Goal: Navigation & Orientation: Find specific page/section

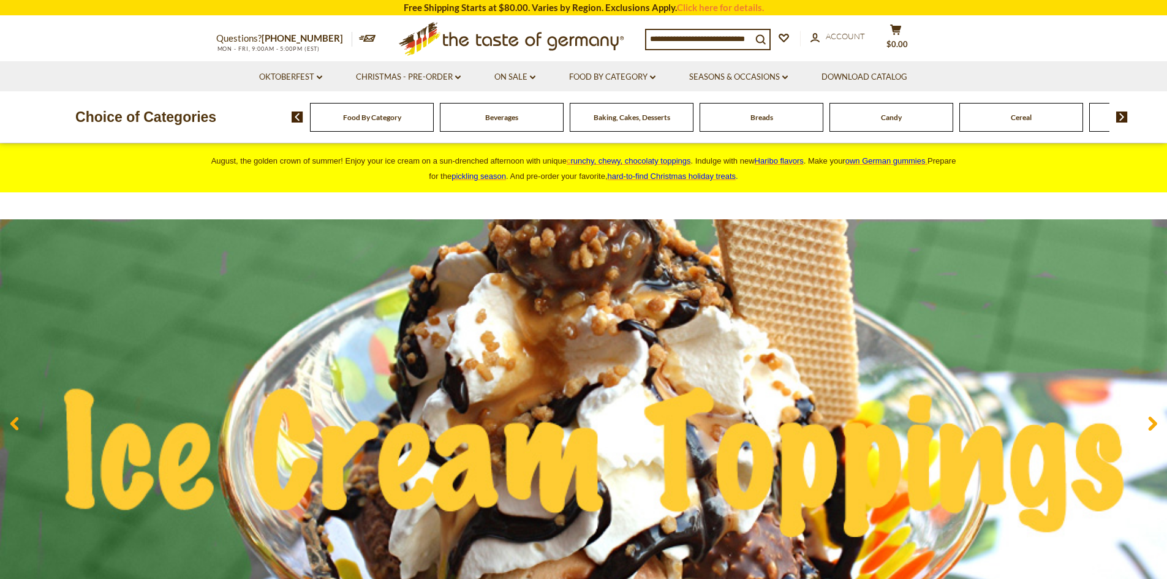
click at [364, 122] on span "Food By Category" at bounding box center [372, 117] width 58 height 9
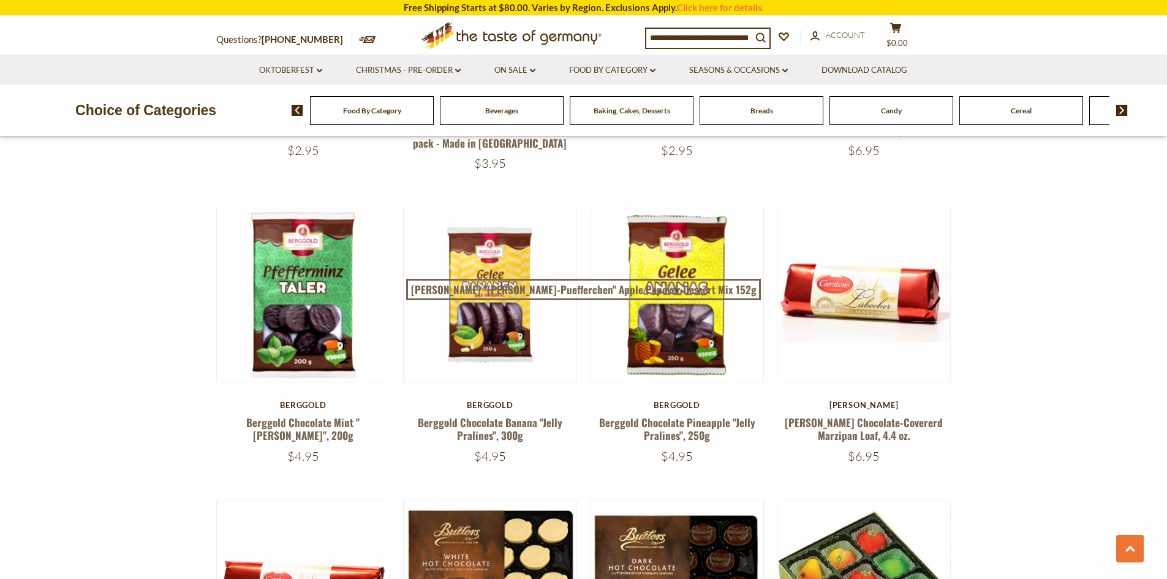
scroll to position [1286, 0]
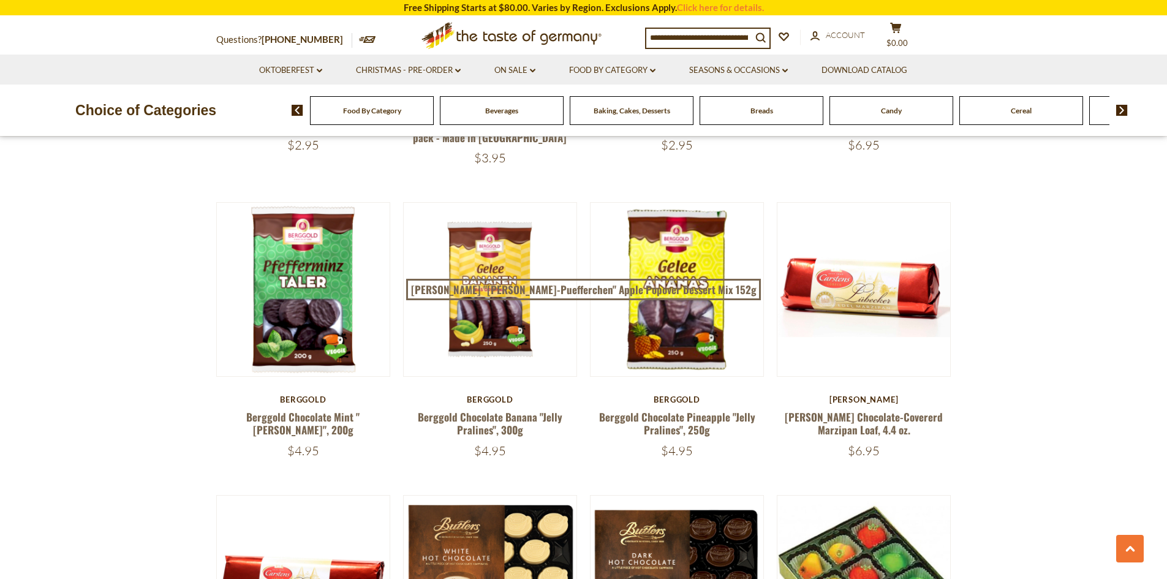
click at [391, 116] on div "Food By Category" at bounding box center [372, 110] width 124 height 29
click at [1122, 112] on img at bounding box center [1122, 110] width 12 height 11
click at [1120, 111] on img at bounding box center [1122, 110] width 12 height 11
click at [1117, 111] on img at bounding box center [1122, 110] width 12 height 11
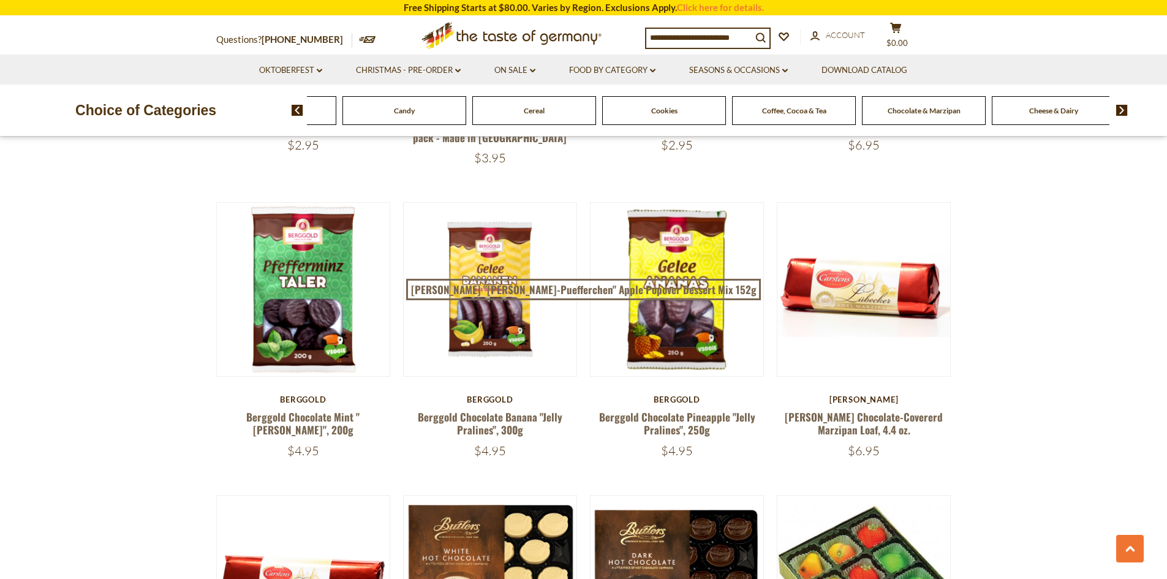
click at [1117, 111] on img at bounding box center [1122, 110] width 12 height 11
click at [1117, 109] on img at bounding box center [1122, 110] width 12 height 11
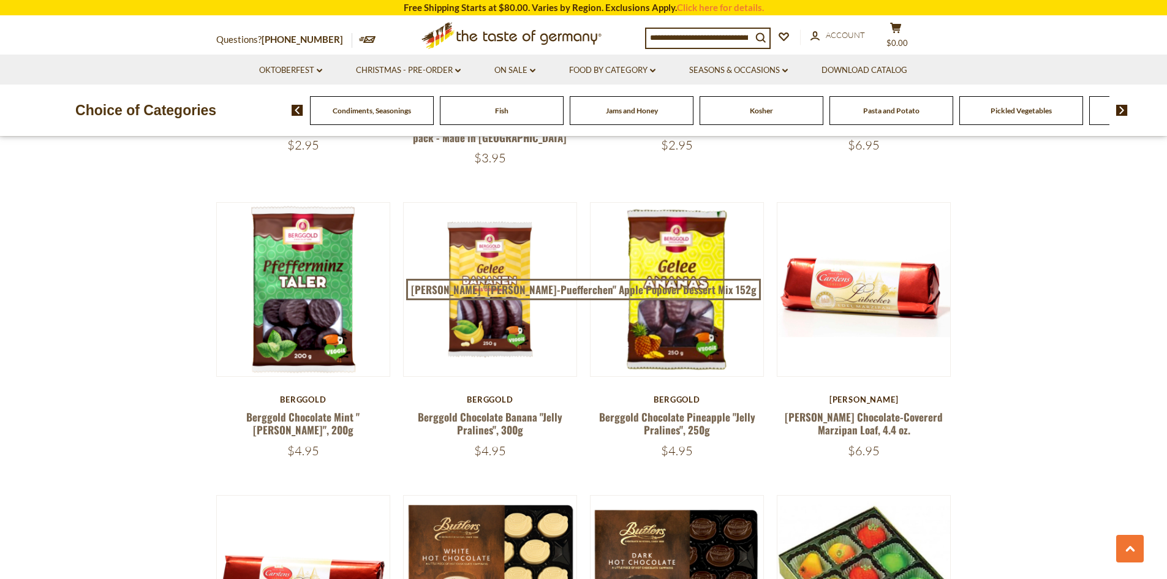
click at [1117, 109] on img at bounding box center [1122, 110] width 12 height 11
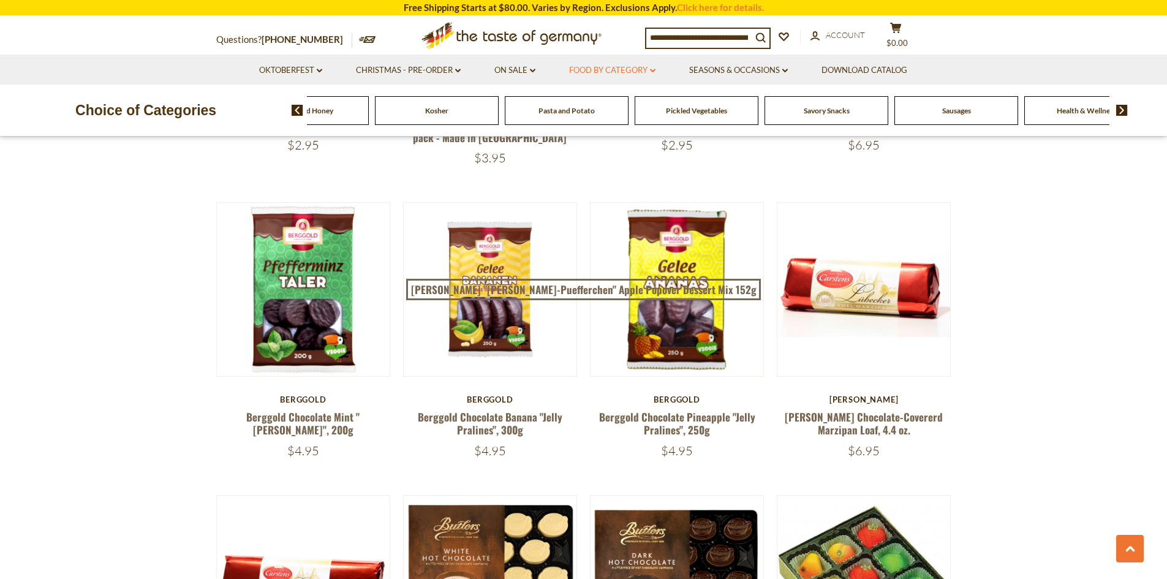
click at [650, 65] on link "Food By Category dropdown_arrow" at bounding box center [612, 70] width 86 height 13
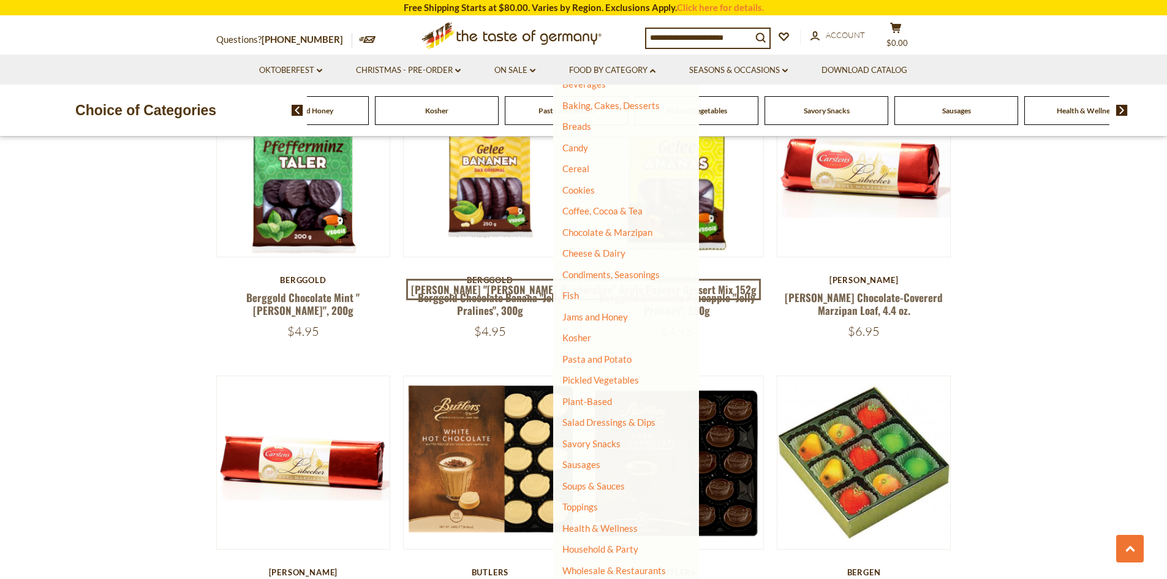
scroll to position [1409, 0]
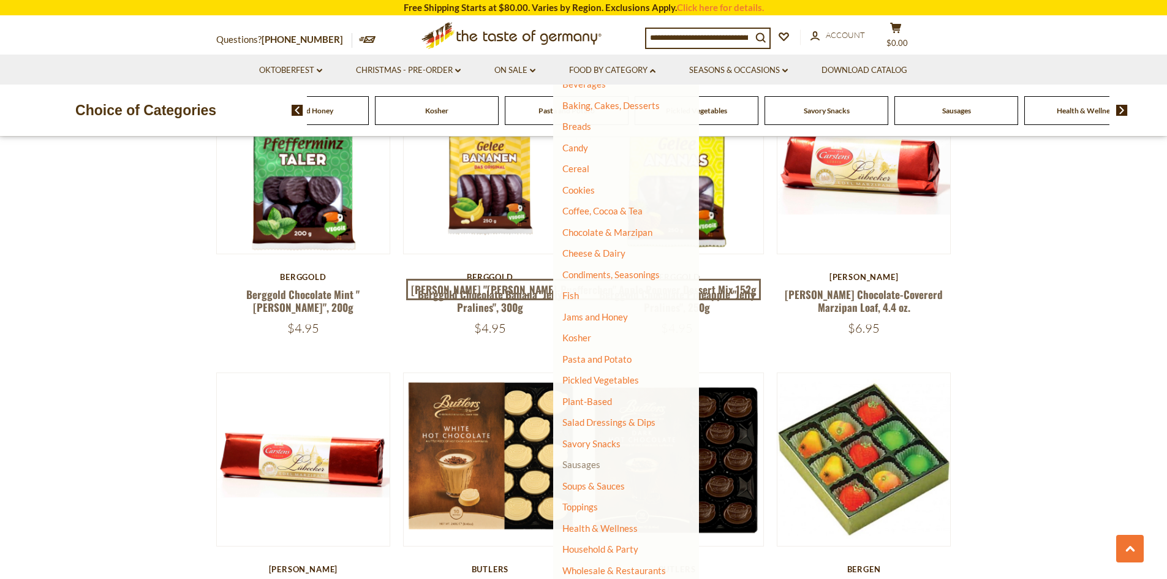
click at [589, 462] on link "Sausages" at bounding box center [581, 464] width 38 height 11
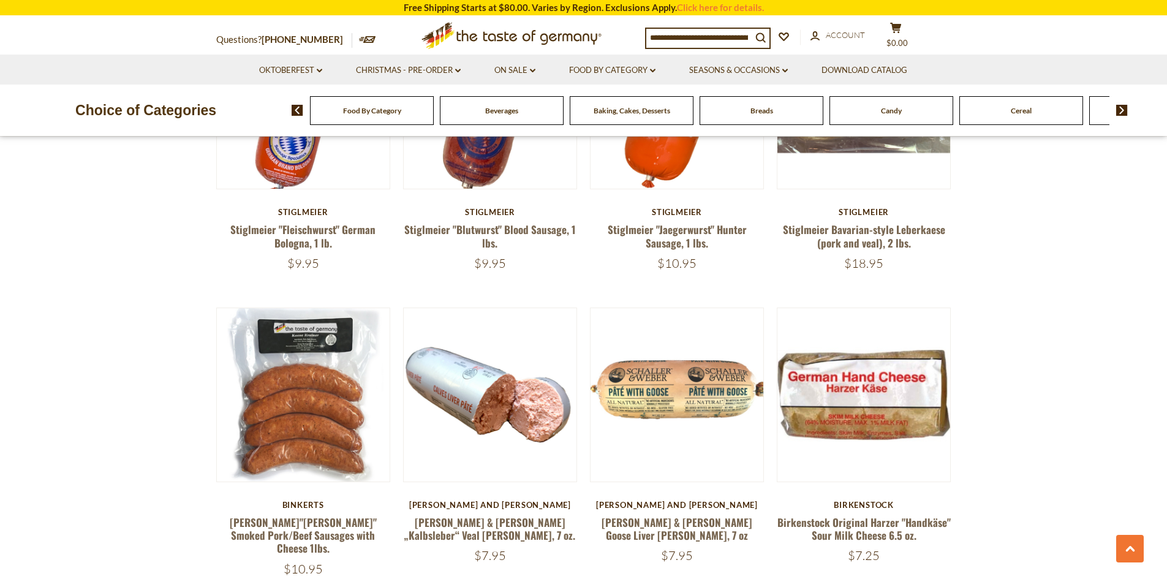
scroll to position [2818, 0]
